Goal: Transaction & Acquisition: Subscribe to service/newsletter

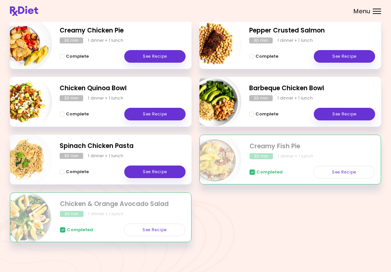
scroll to position [102, 0]
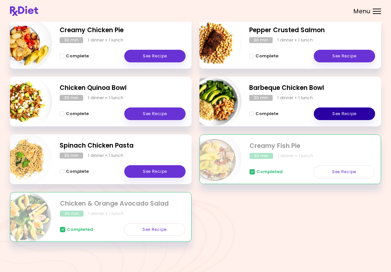
click at [348, 116] on link "See Recipe" at bounding box center [344, 113] width 61 height 13
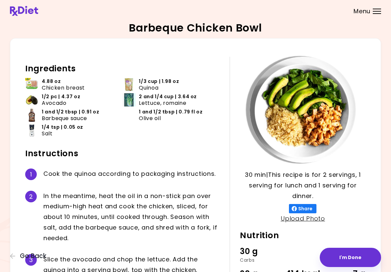
click at [21, 255] on span "Go Back" at bounding box center [33, 255] width 27 height 7
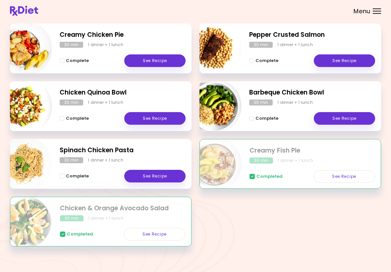
scroll to position [98, 0]
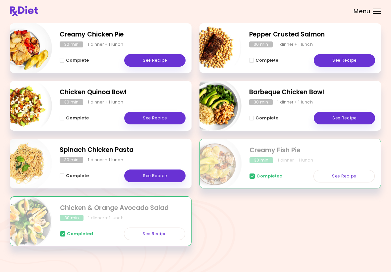
click at [163, 234] on link "See Recipe" at bounding box center [154, 233] width 61 height 13
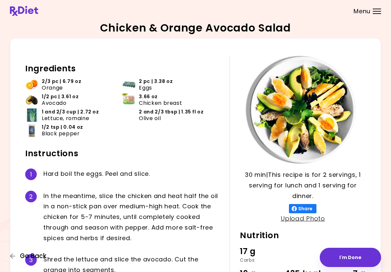
click at [16, 258] on button "Go Back" at bounding box center [30, 255] width 40 height 7
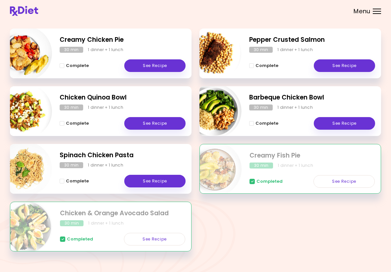
scroll to position [102, 0]
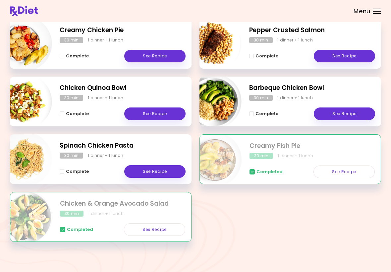
click at [347, 170] on link "See Recipe" at bounding box center [343, 171] width 61 height 13
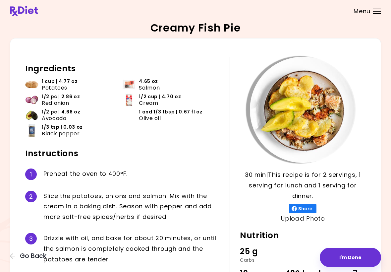
click at [21, 259] on span "Go Back" at bounding box center [33, 255] width 27 height 7
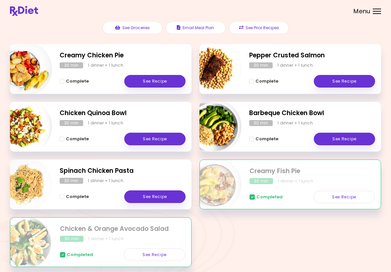
scroll to position [77, 0]
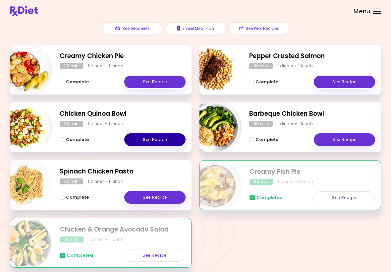
click at [165, 141] on link "See Recipe" at bounding box center [154, 139] width 61 height 13
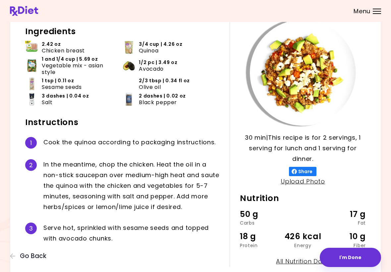
scroll to position [38, 0]
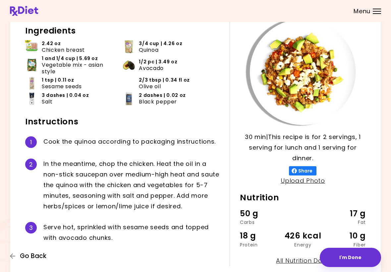
click at [27, 259] on span "Go Back" at bounding box center [33, 255] width 27 height 7
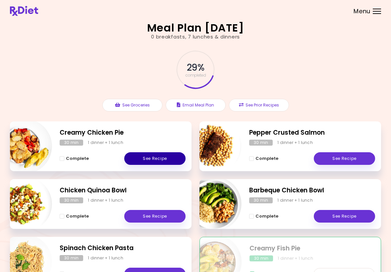
click at [157, 160] on link "See Recipe" at bounding box center [154, 158] width 61 height 13
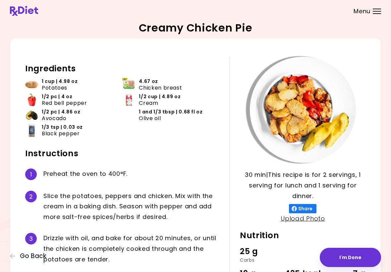
click at [14, 257] on icon "button" at bounding box center [13, 256] width 6 height 6
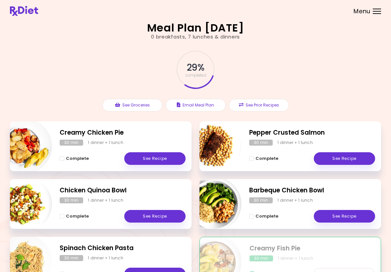
click at [329, 82] on div "29 % completed See Groceries Email Meal Plan See Prior Recipes" at bounding box center [195, 80] width 371 height 81
click at [216, 107] on button "Email Meal Plan" at bounding box center [196, 105] width 60 height 13
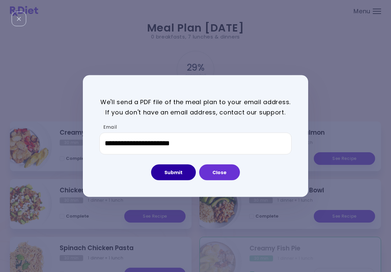
click at [181, 171] on button "Submit" at bounding box center [173, 172] width 45 height 16
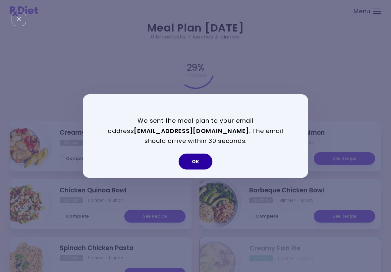
click at [199, 162] on button "OK" at bounding box center [196, 161] width 34 height 16
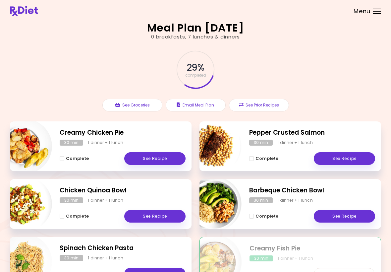
click at [368, 14] on span "Menu" at bounding box center [361, 11] width 17 height 6
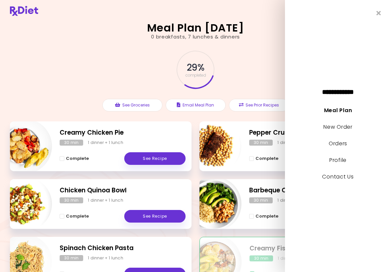
click at [343, 130] on link "New Order" at bounding box center [337, 127] width 29 height 8
select select "*"
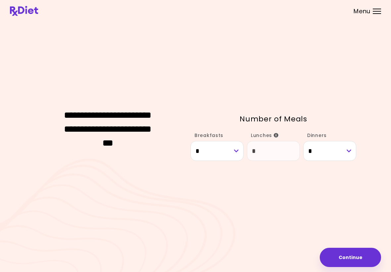
click at [354, 258] on button "Continue" at bounding box center [350, 256] width 61 height 19
